Goal: Information Seeking & Learning: Find specific fact

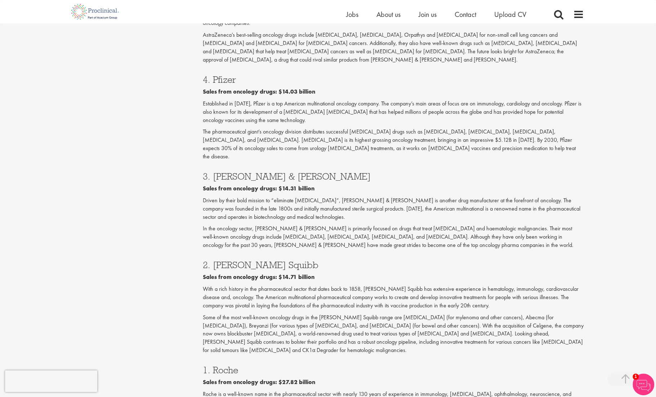
scroll to position [1021, 0]
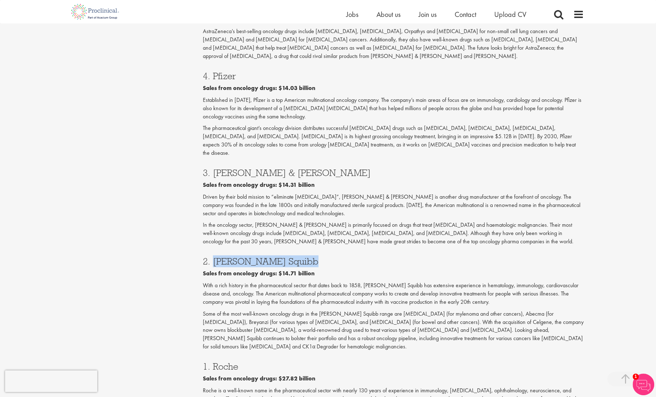
drag, startPoint x: 213, startPoint y: 197, endPoint x: 353, endPoint y: 188, distance: 140.0
click at [353, 250] on div "2. [PERSON_NAME] Squibb Sales from oncology drugs: $14.71 billion With a rich h…" at bounding box center [393, 302] width 392 height 105
copy h3 "[PERSON_NAME] Squibb"
click at [273, 355] on div "1. Roche Sales from oncology drugs: $27.82 billion [PERSON_NAME] is a well-know…" at bounding box center [393, 403] width 392 height 97
click at [217, 362] on h3 "1. Roche" at bounding box center [393, 366] width 381 height 9
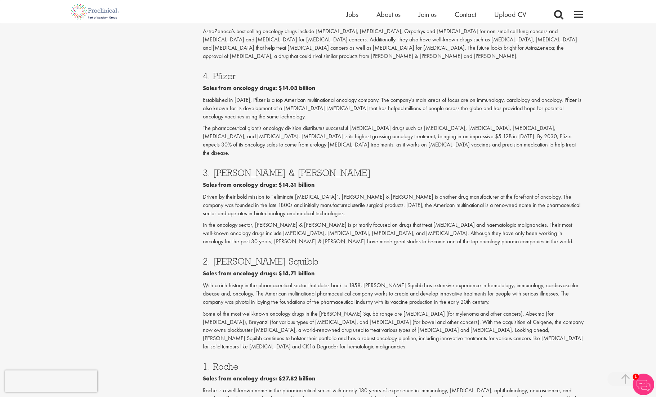
click at [217, 362] on h3 "1. Roche" at bounding box center [393, 366] width 381 height 9
copy h3 "Roche"
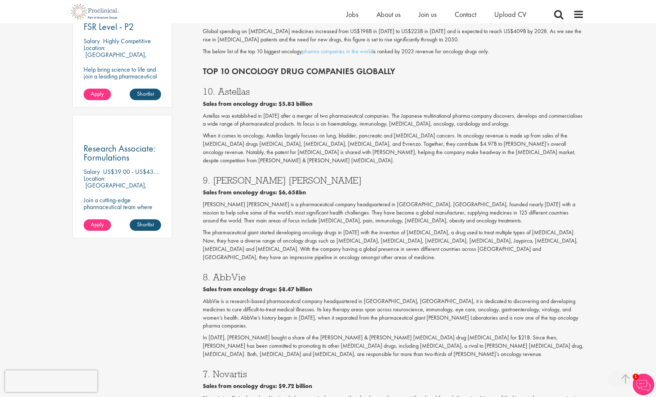
scroll to position [447, 0]
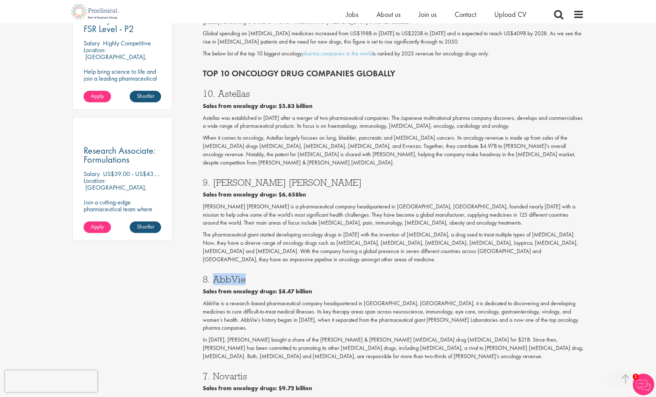
drag, startPoint x: 246, startPoint y: 254, endPoint x: 213, endPoint y: 256, distance: 33.2
click at [213, 275] on h3 "8. AbbVie" at bounding box center [393, 279] width 381 height 9
drag, startPoint x: 245, startPoint y: 166, endPoint x: 214, endPoint y: 169, distance: 31.1
click at [214, 178] on h3 "9. [PERSON_NAME] [PERSON_NAME]" at bounding box center [393, 182] width 381 height 9
copy h3 "[PERSON_NAME] [PERSON_NAME]"
